Goal: Information Seeking & Learning: Find specific fact

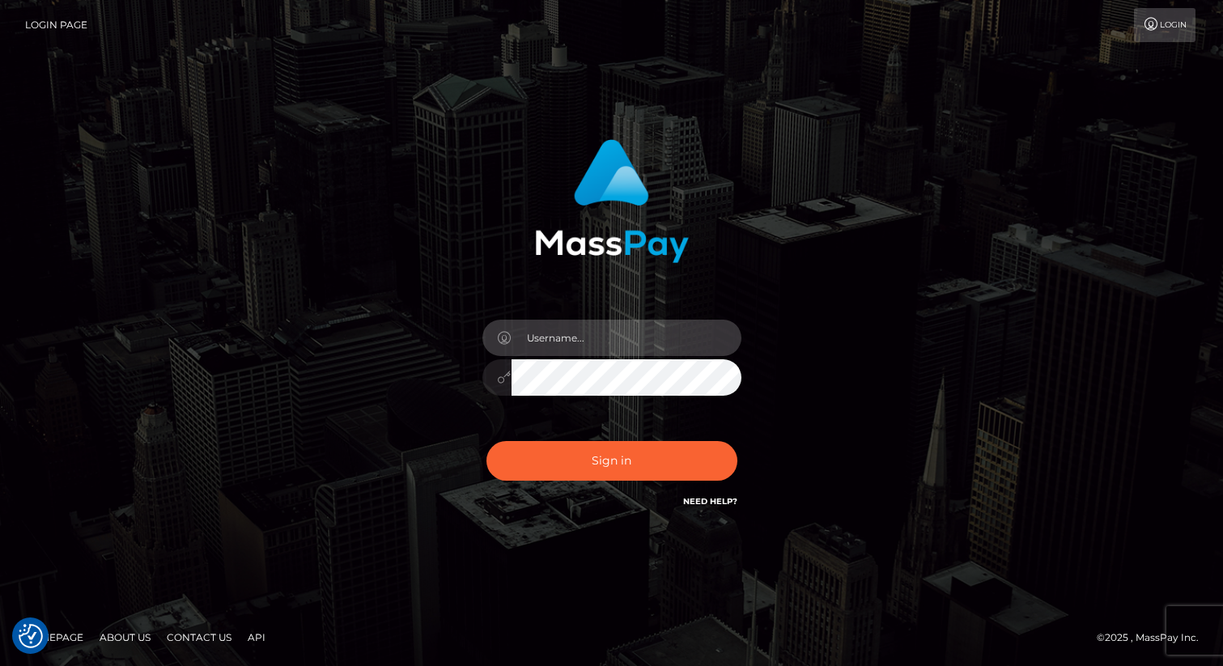
click at [594, 332] on input "text" at bounding box center [627, 338] width 230 height 36
click at [0, 666] on com-1password-button at bounding box center [0, 666] width 0 height 0
type input "eric.nofans"
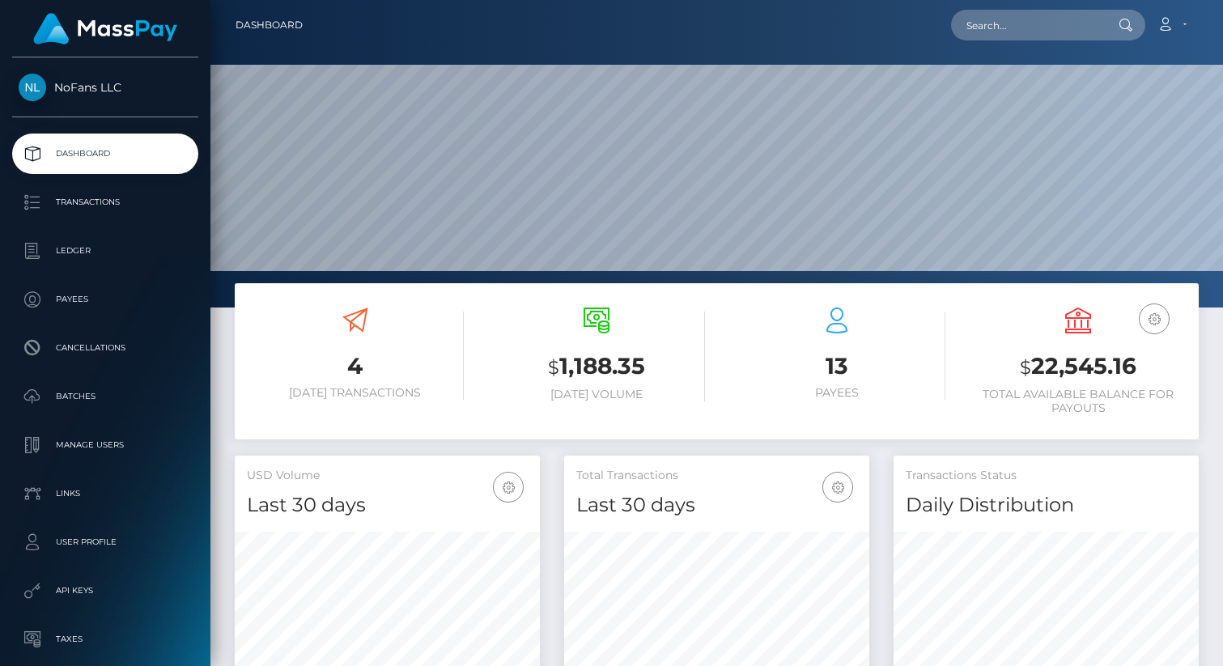
scroll to position [287, 305]
click at [83, 299] on p "Payees" at bounding box center [105, 299] width 173 height 24
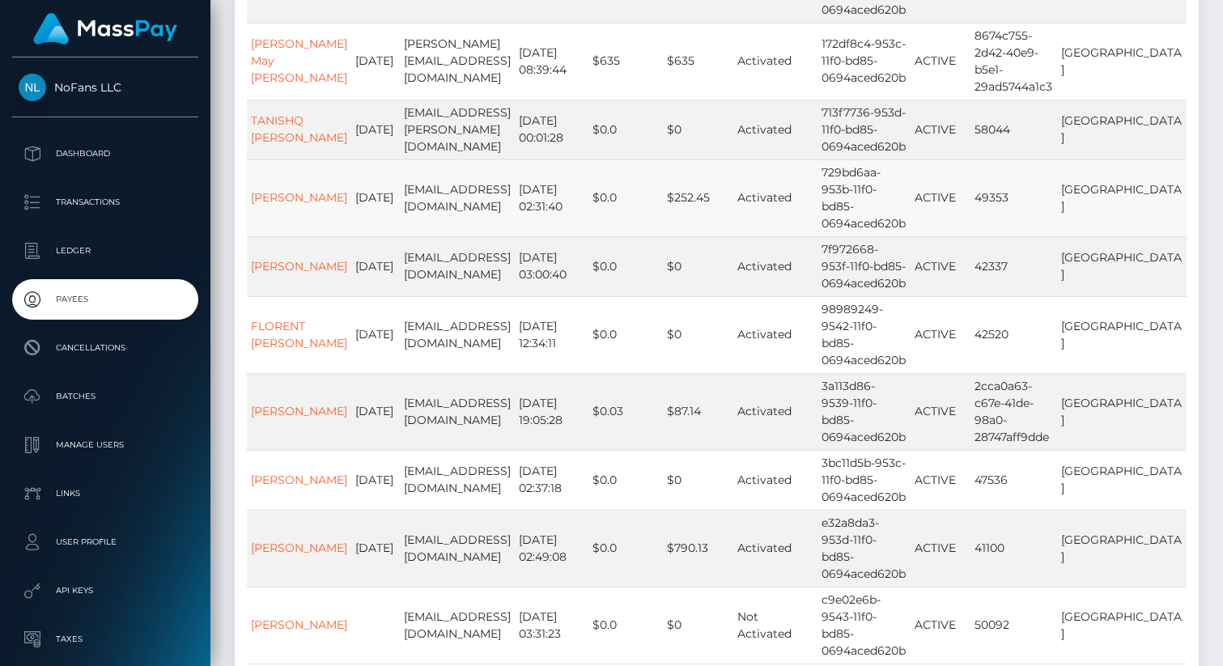
scroll to position [334, 0]
drag, startPoint x: 393, startPoint y: 266, endPoint x: 494, endPoint y: 278, distance: 101.8
click at [494, 296] on td "napolitano34@live.fr" at bounding box center [457, 334] width 115 height 77
copy td "napolitano34@live.fr"
drag, startPoint x: 394, startPoint y: 510, endPoint x: 436, endPoint y: 534, distance: 47.9
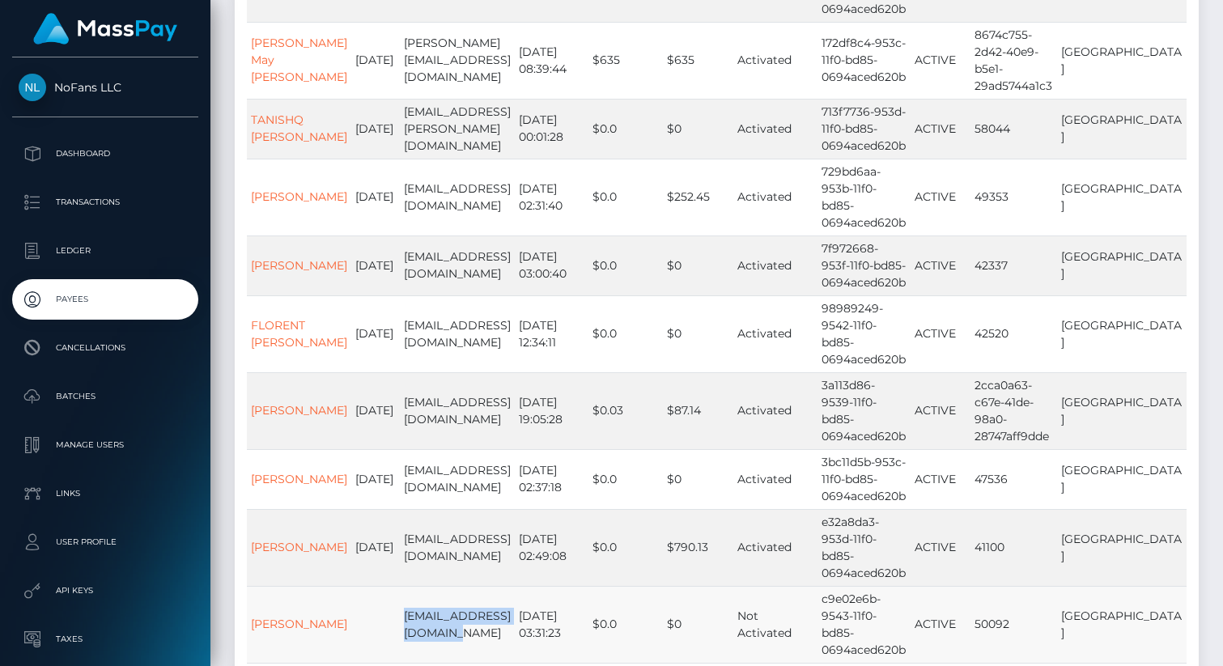
click at [436, 586] on td "dirtytwat0351@gmail.com" at bounding box center [457, 624] width 115 height 77
copy td "dirtytwat0351@gmail.com"
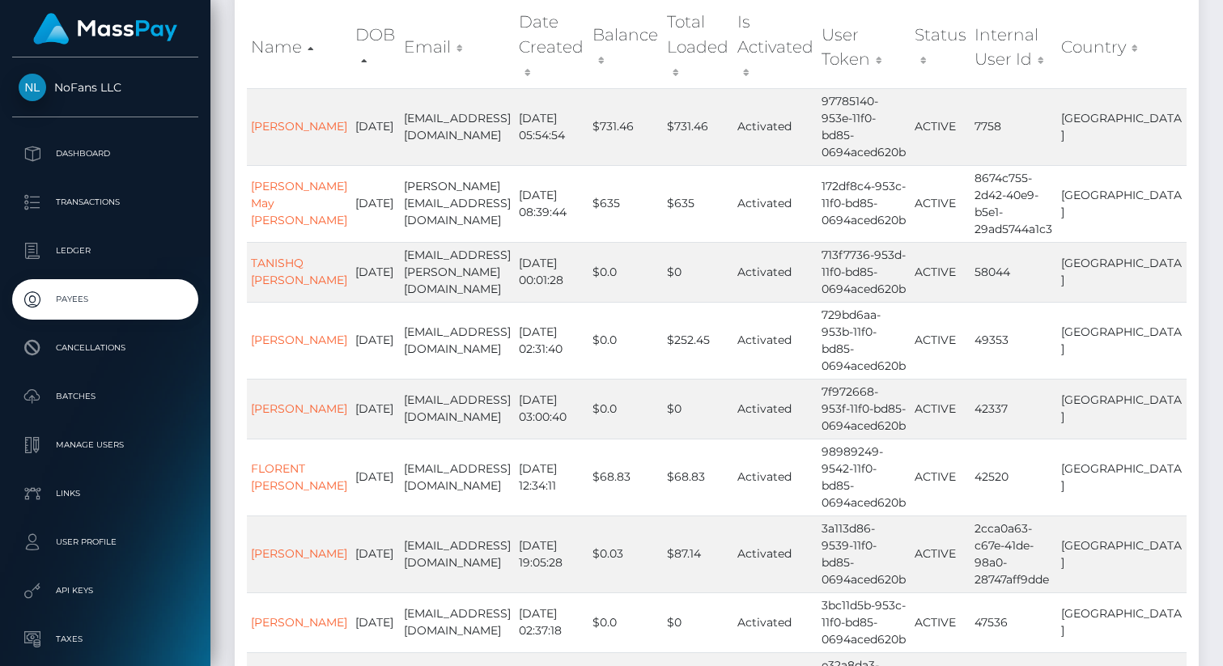
scroll to position [402, 0]
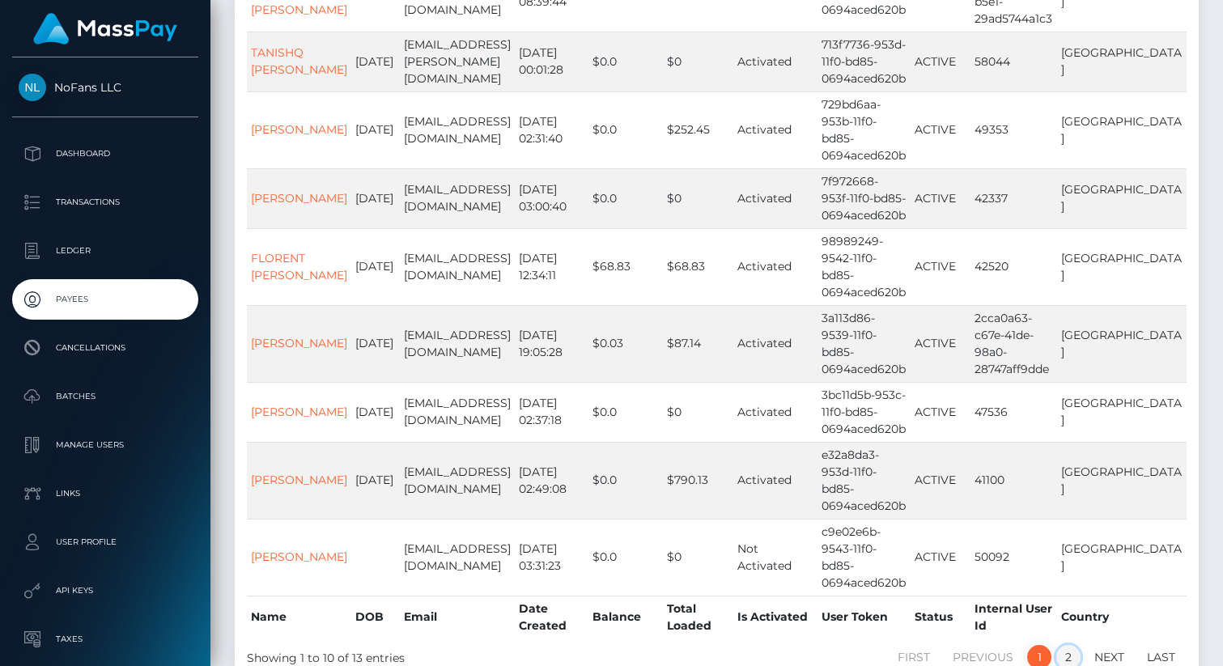
click at [1065, 645] on link "2" at bounding box center [1069, 657] width 24 height 24
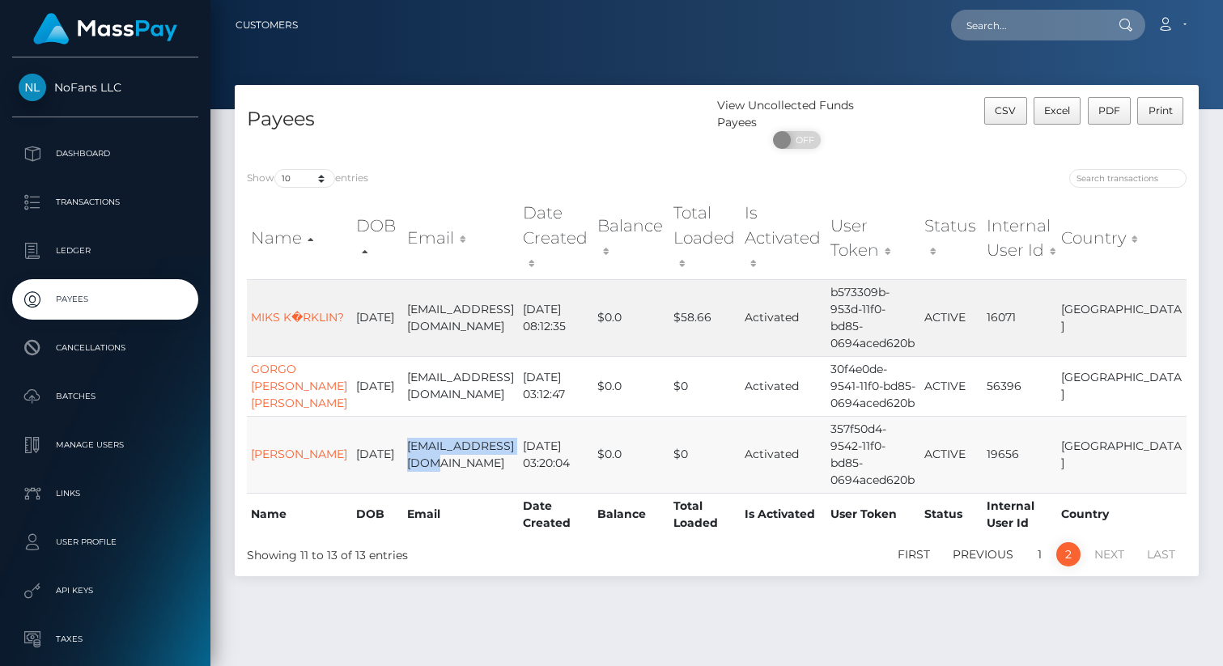
drag, startPoint x: 398, startPoint y: 411, endPoint x: 435, endPoint y: 434, distance: 42.9
click at [435, 434] on td "bbygrimm2@gmail.com" at bounding box center [461, 454] width 116 height 77
copy td "bbygrimm2@gmail.com"
drag, startPoint x: 401, startPoint y: 346, endPoint x: 451, endPoint y: 368, distance: 55.1
click at [451, 368] on td "joseluisa999111@gmail.com" at bounding box center [461, 386] width 116 height 60
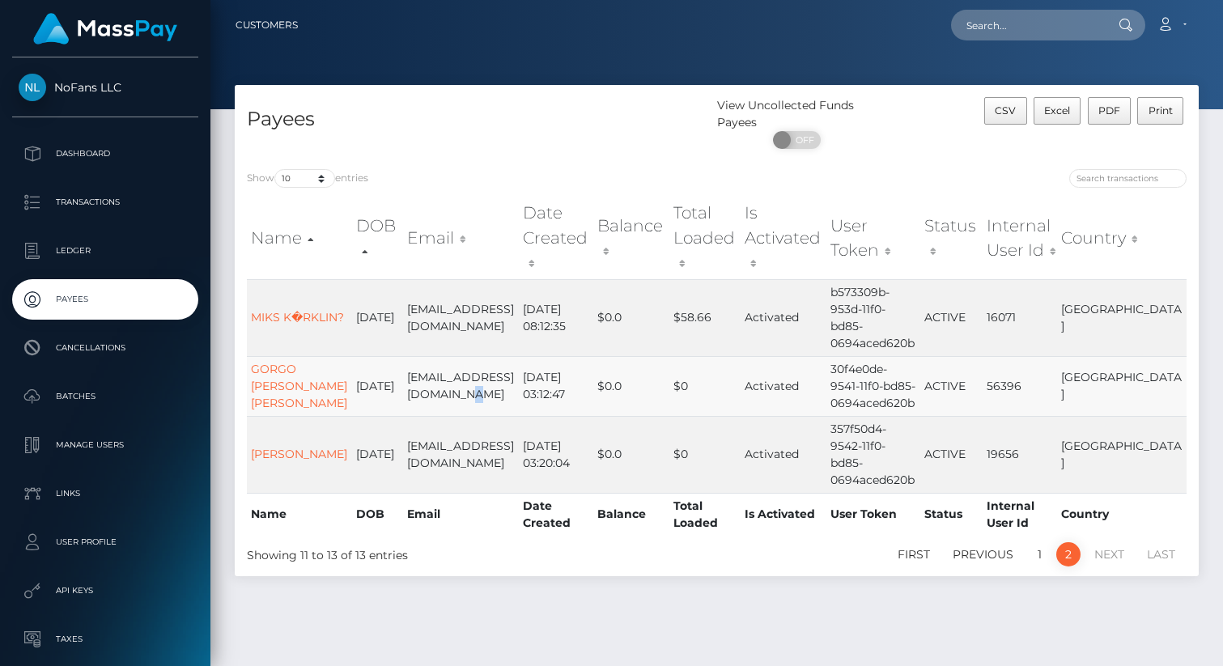
drag, startPoint x: 451, startPoint y: 368, endPoint x: 422, endPoint y: 356, distance: 31.6
click at [422, 356] on td "joseluisa999111@gmail.com" at bounding box center [461, 386] width 116 height 60
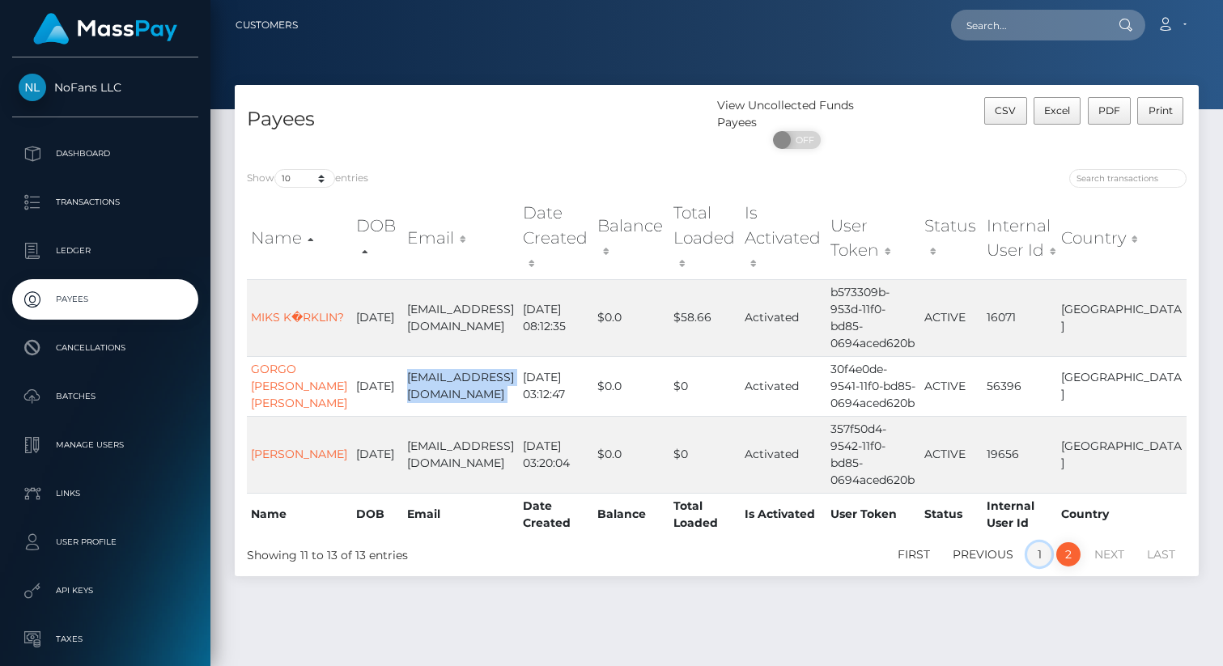
click at [1040, 542] on link "1" at bounding box center [1040, 554] width 24 height 24
